Goal: Find specific page/section: Find specific page/section

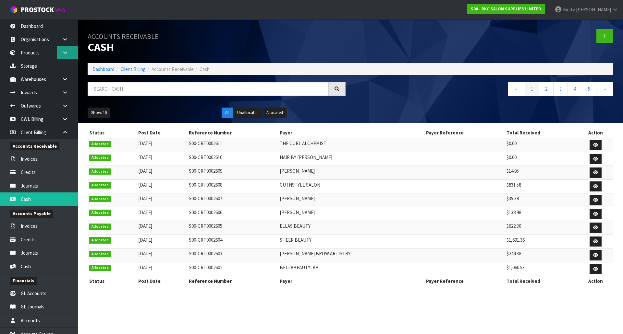
click at [62, 54] on icon at bounding box center [65, 52] width 6 height 5
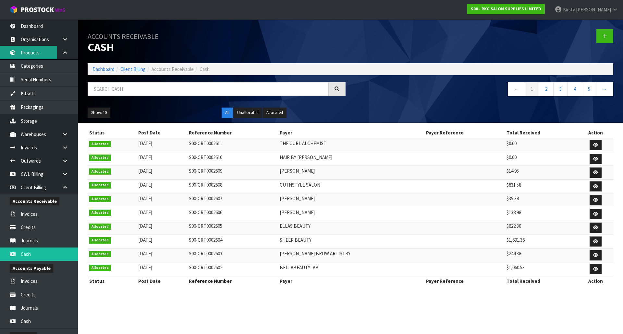
click at [28, 52] on link "Products" at bounding box center [39, 52] width 78 height 13
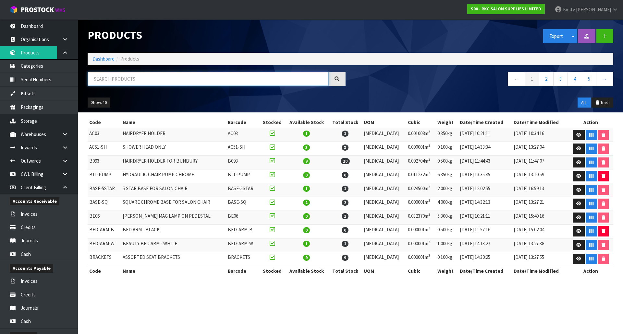
click at [160, 81] on input "text" at bounding box center [208, 79] width 241 height 14
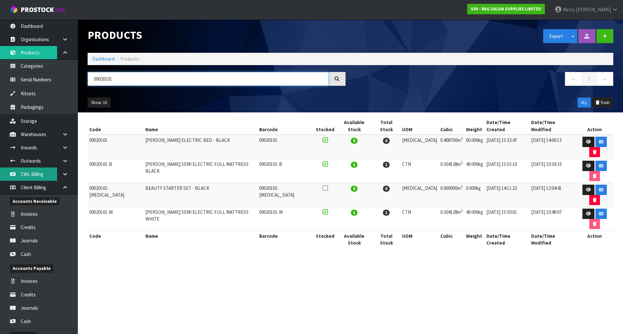
type input "09020101"
drag, startPoint x: 114, startPoint y: 78, endPoint x: 84, endPoint y: 79, distance: 30.2
click at [84, 79] on div "09020101" at bounding box center [217, 81] width 268 height 19
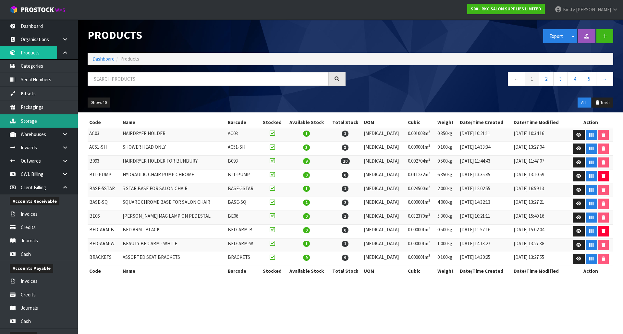
click at [31, 120] on link "Storage" at bounding box center [39, 120] width 78 height 13
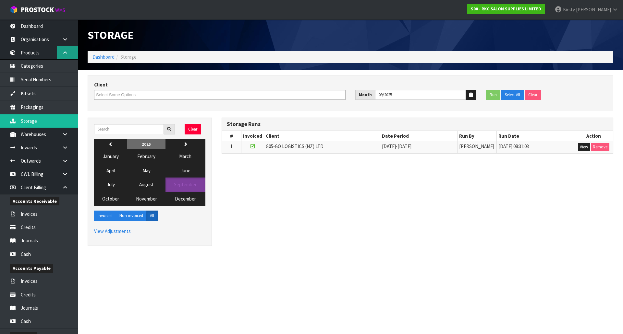
click at [66, 52] on icon at bounding box center [65, 52] width 6 height 5
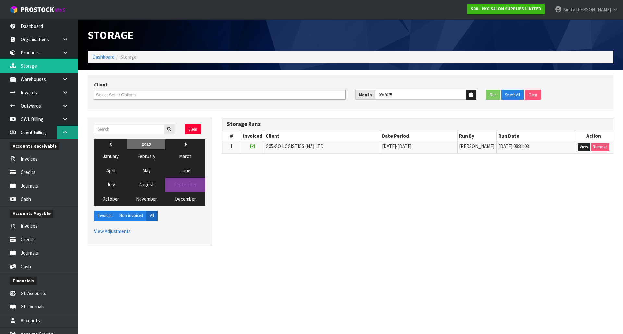
click at [65, 133] on icon at bounding box center [65, 132] width 6 height 5
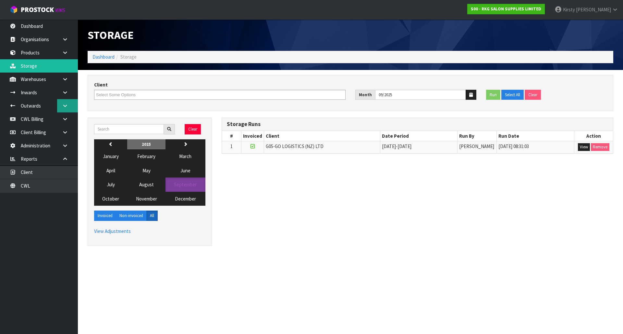
click at [63, 104] on icon at bounding box center [65, 105] width 6 height 5
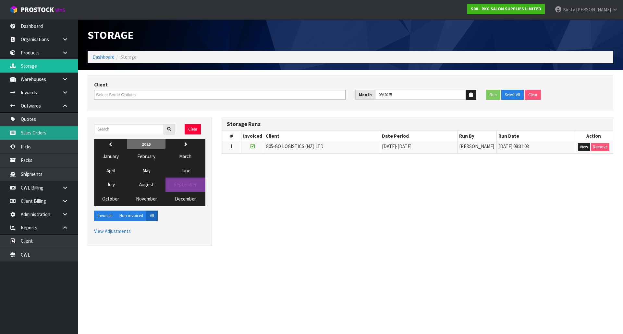
click at [32, 131] on link "Sales Orders" at bounding box center [39, 132] width 78 height 13
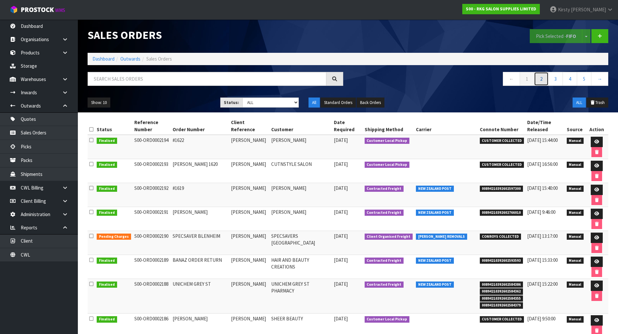
click at [544, 78] on link "2" at bounding box center [541, 79] width 15 height 14
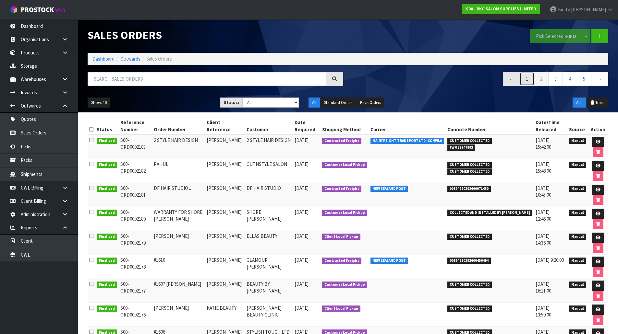
drag, startPoint x: 526, startPoint y: 77, endPoint x: 506, endPoint y: 80, distance: 20.7
click at [526, 77] on link "1" at bounding box center [527, 79] width 15 height 14
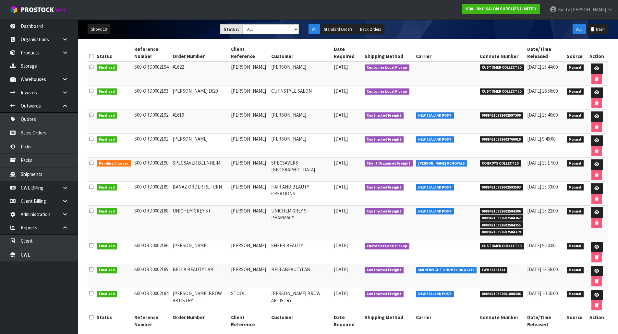
scroll to position [80, 0]
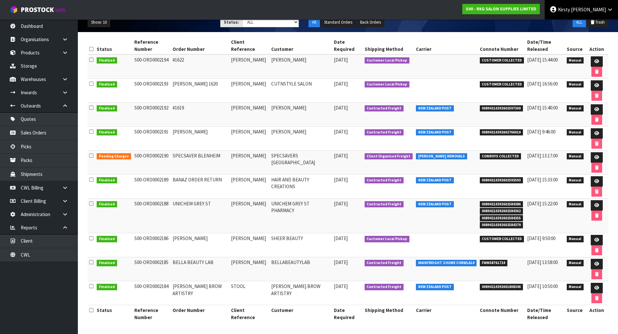
click at [598, 9] on span "[PERSON_NAME]" at bounding box center [588, 9] width 35 height 6
click at [586, 26] on link "Logout" at bounding box center [591, 25] width 51 height 9
